Goal: Information Seeking & Learning: Learn about a topic

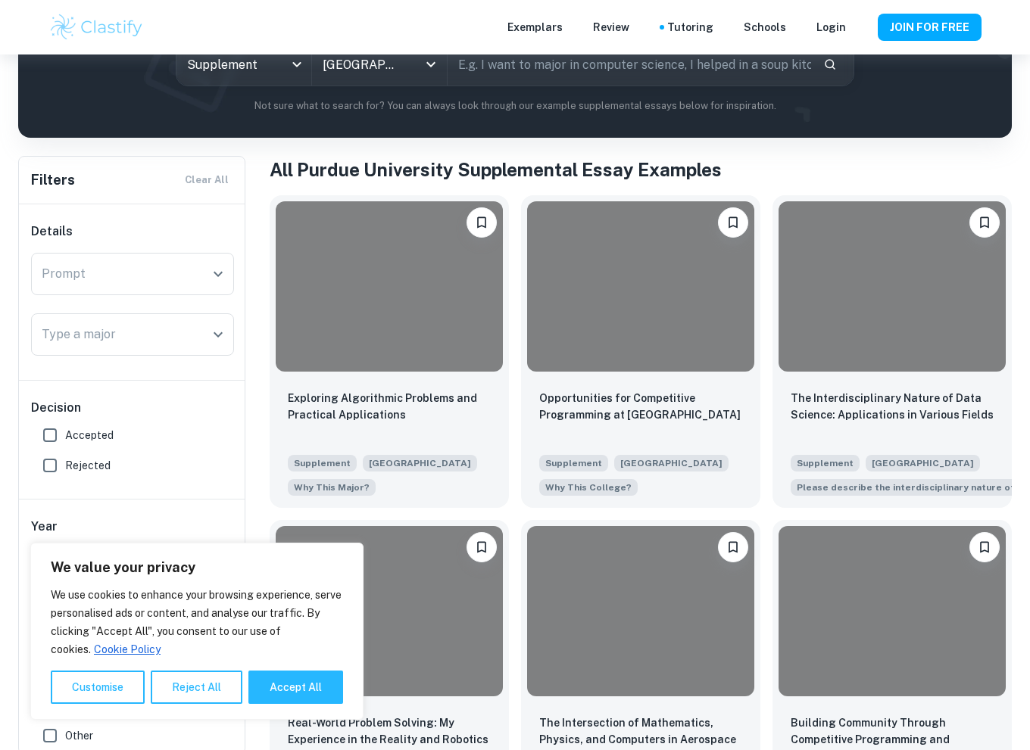
scroll to position [227, 0]
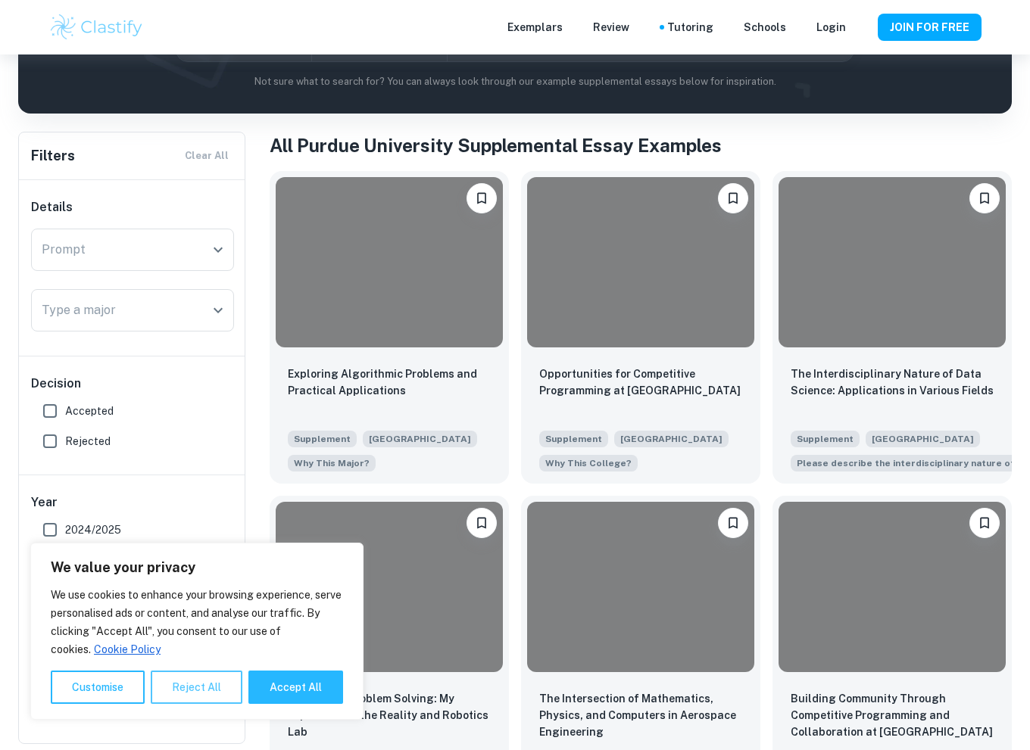
click at [214, 687] on button "Reject All" at bounding box center [197, 687] width 92 height 33
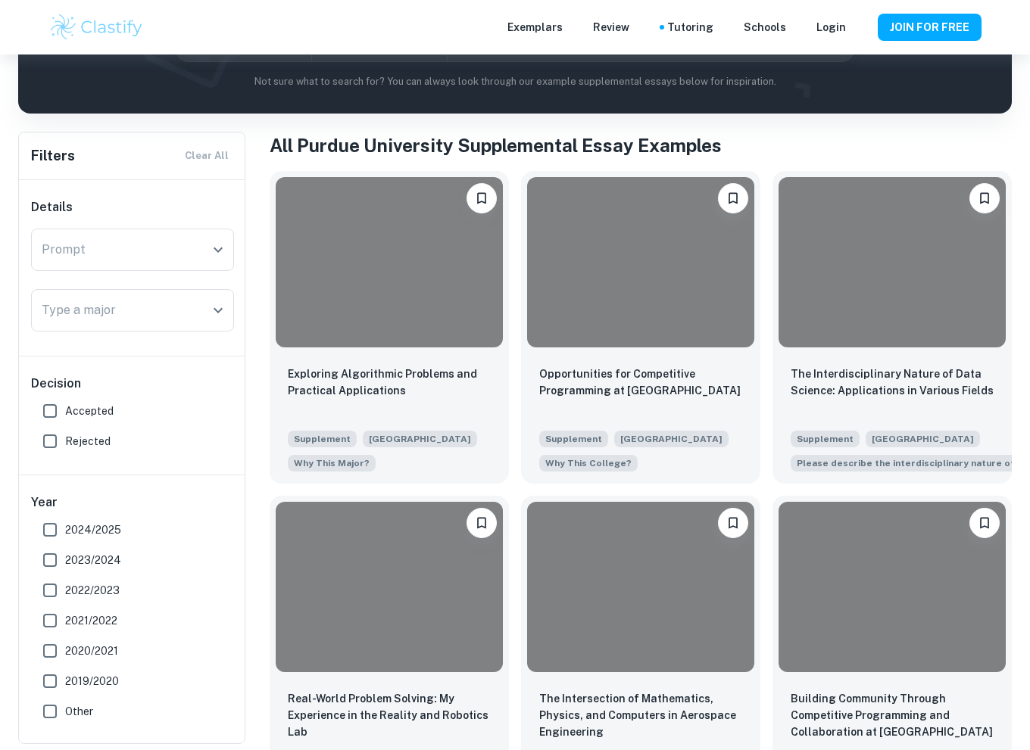
click at [83, 409] on span "Accepted" at bounding box center [89, 411] width 48 height 17
click at [65, 409] on input "Accepted" at bounding box center [50, 411] width 30 height 30
checkbox input "true"
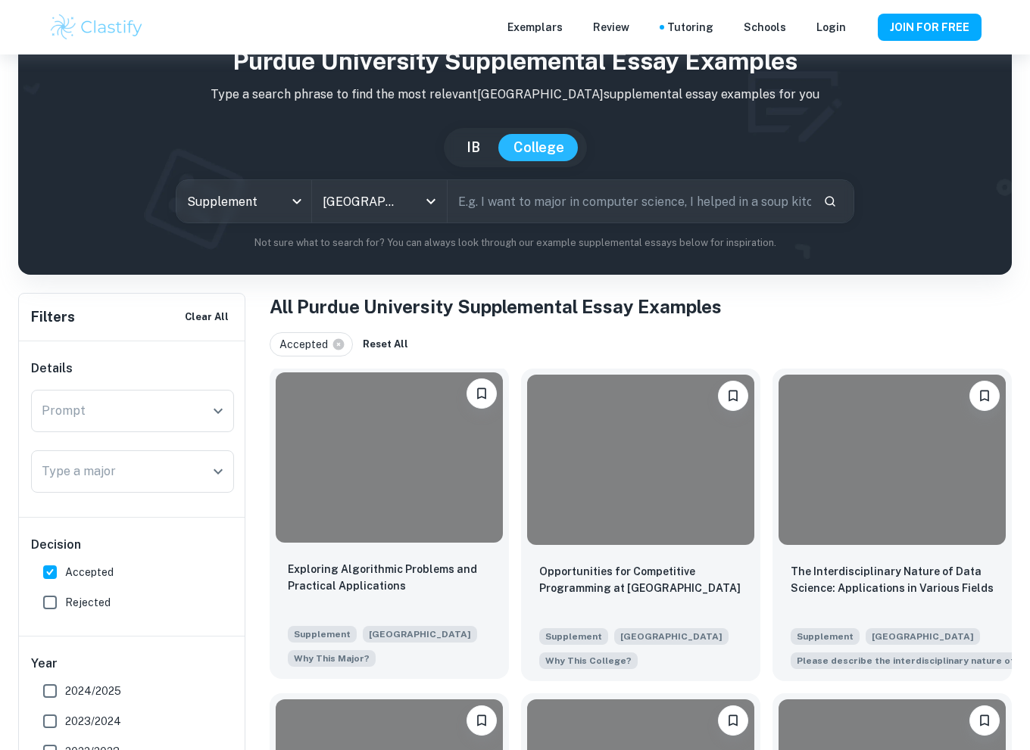
scroll to position [151, 0]
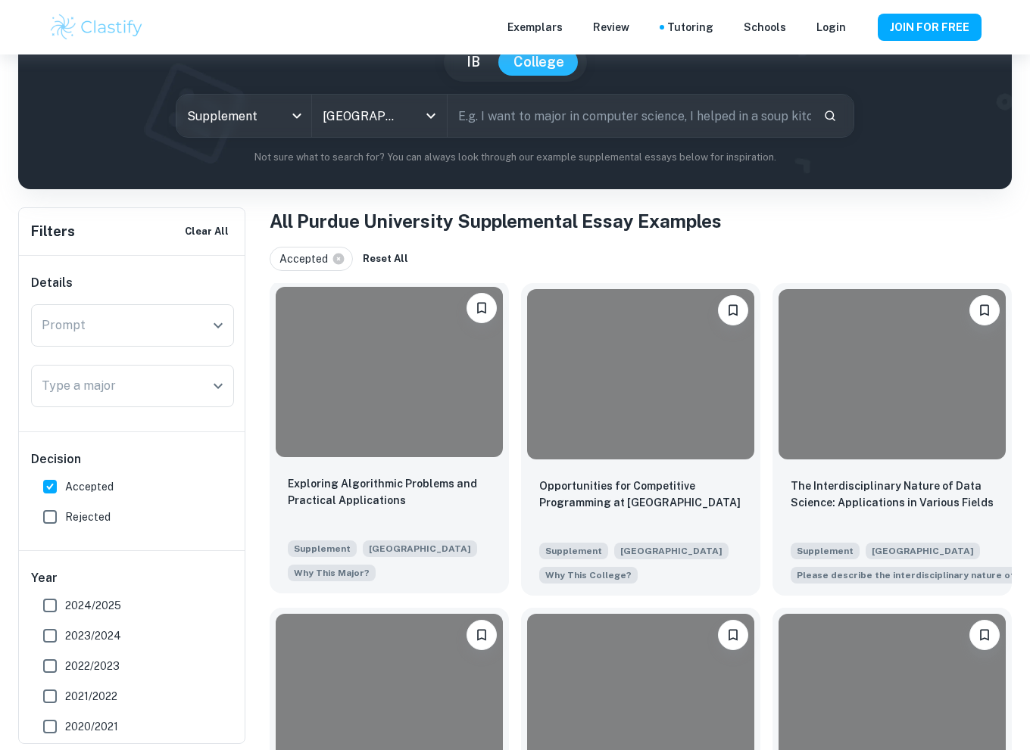
click at [435, 392] on div at bounding box center [389, 372] width 227 height 170
